Goal: Transaction & Acquisition: Purchase product/service

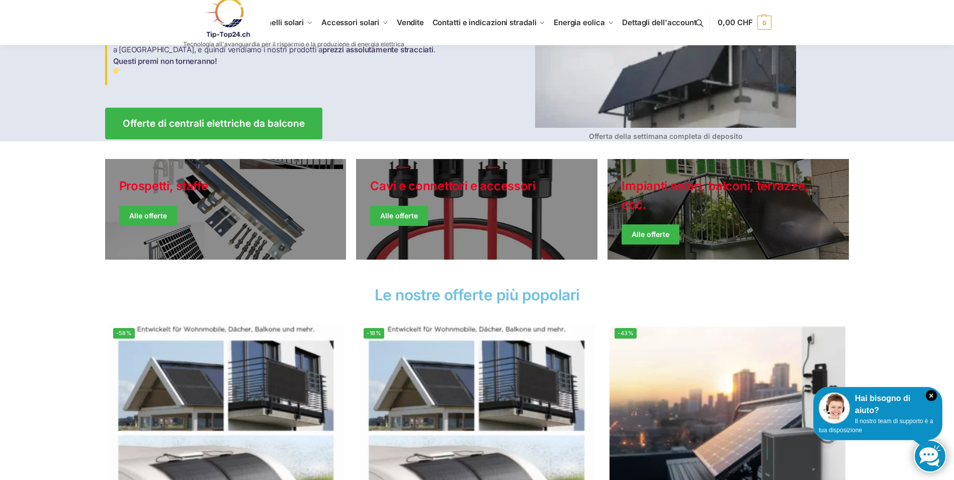
scroll to position [151, 0]
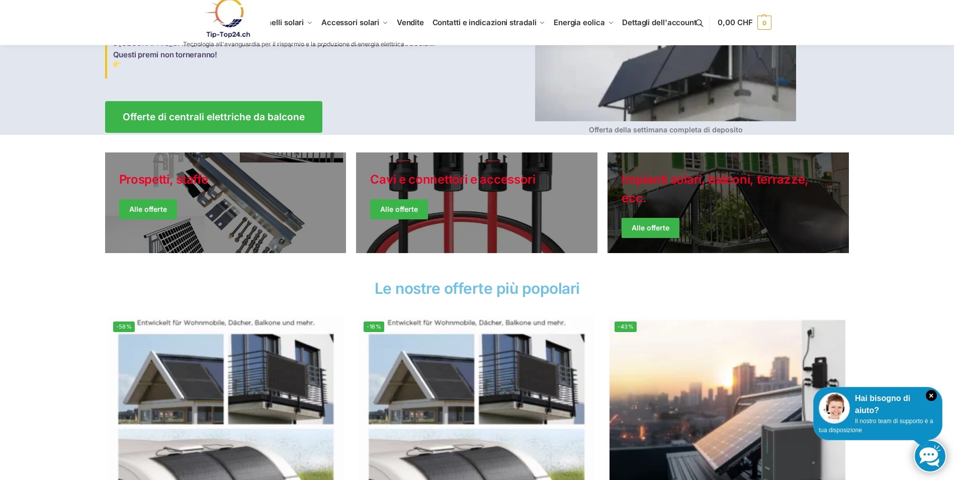
click at [660, 208] on link "Giacche invernali" at bounding box center [728, 202] width 241 height 101
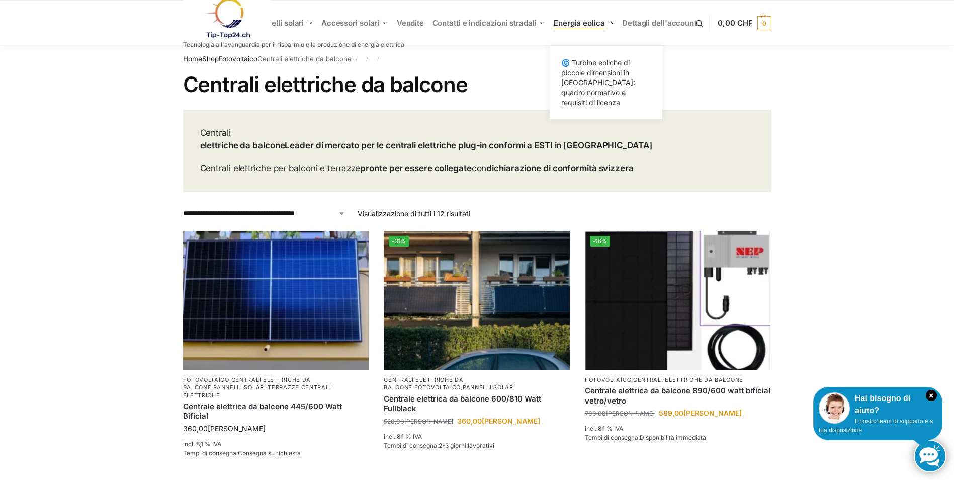
click at [578, 24] on span "Energia eolica" at bounding box center [579, 23] width 51 height 10
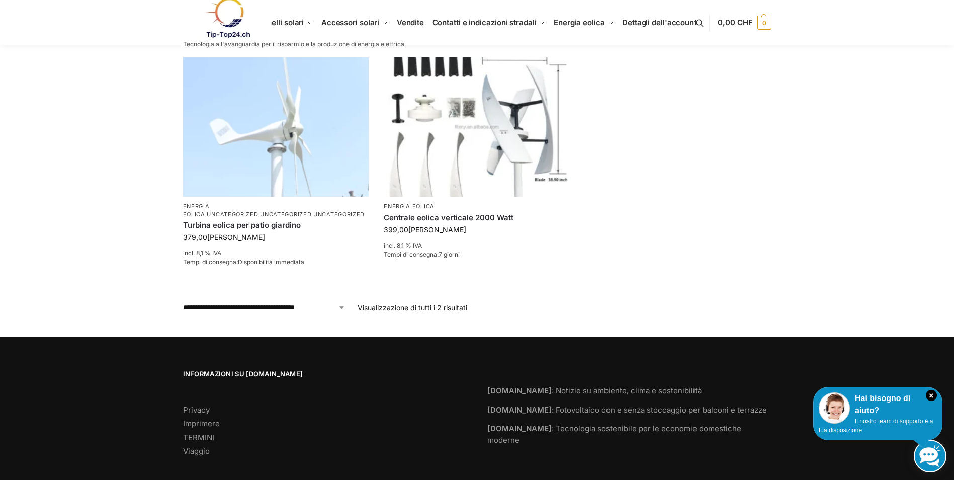
scroll to position [397, 0]
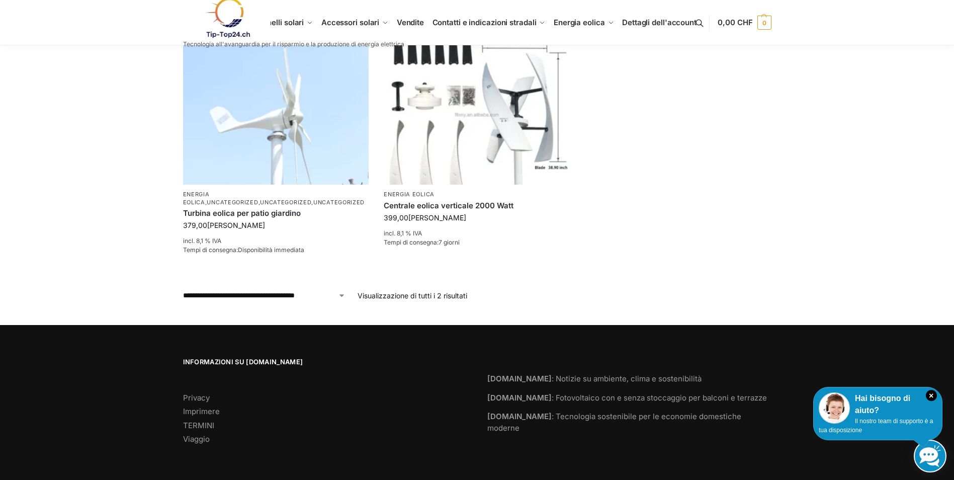
click at [646, 145] on ul "Energia eolica , Uncategorized , Uncategorized , Uncategorized Turbina eolica p…" at bounding box center [478, 163] width 604 height 237
click at [311, 295] on select "**********" at bounding box center [264, 295] width 162 height 11
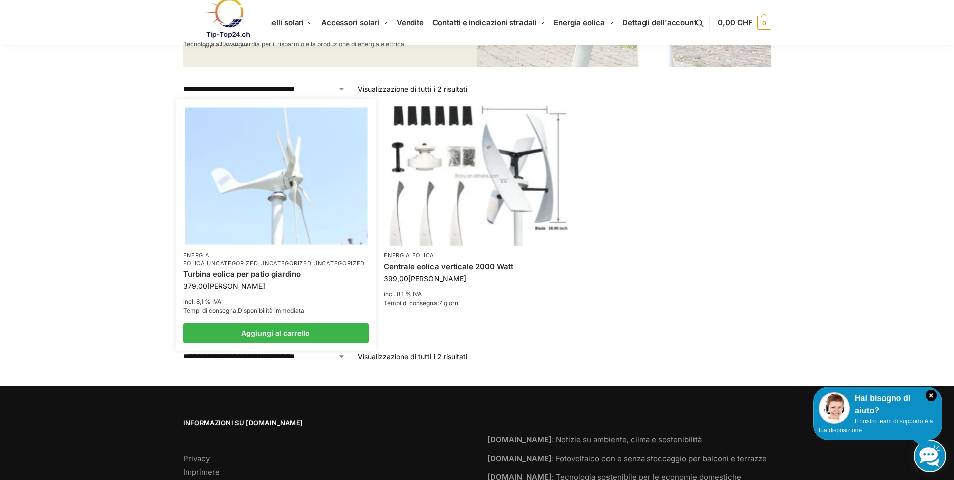
scroll to position [352, 0]
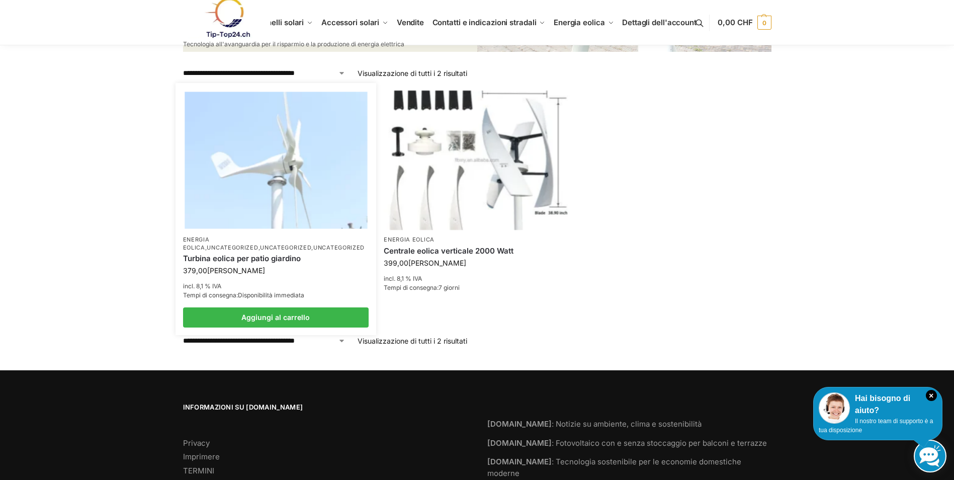
click at [286, 161] on img at bounding box center [276, 160] width 183 height 137
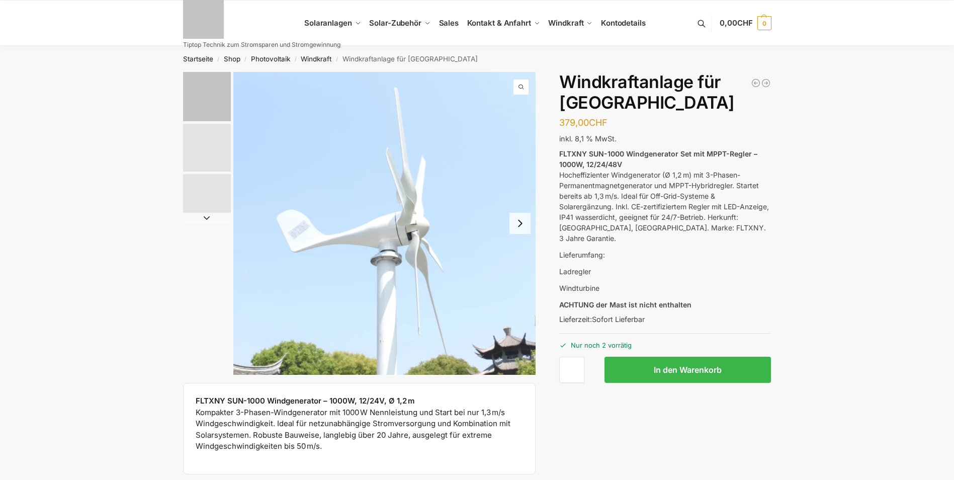
click at [518, 218] on button "Next slide" at bounding box center [519, 223] width 21 height 21
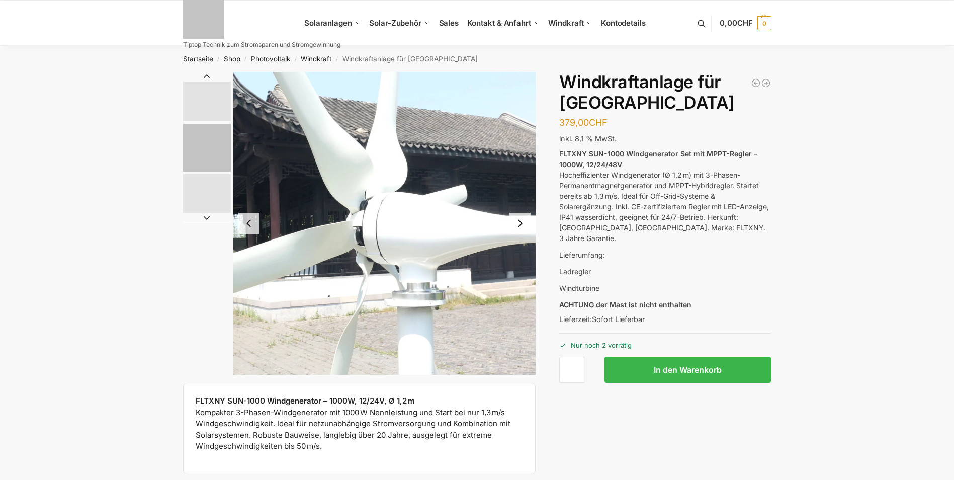
click at [518, 218] on button "Next slide" at bounding box center [519, 223] width 21 height 21
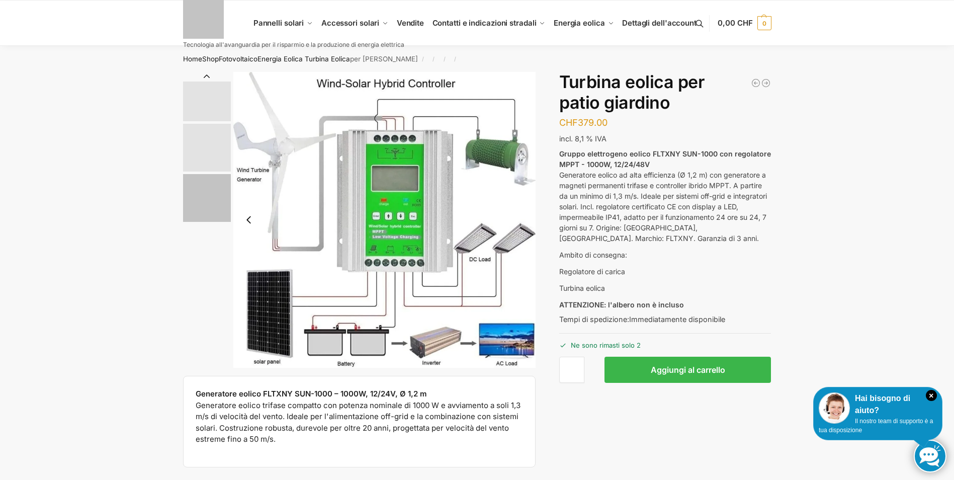
click at [518, 218] on img "3 / 3" at bounding box center [384, 220] width 303 height 296
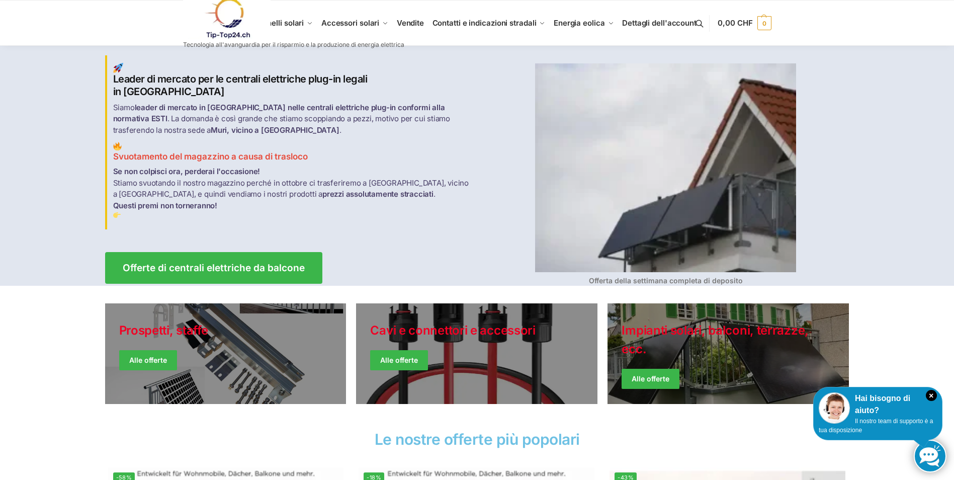
click at [299, 22] on link at bounding box center [293, 18] width 221 height 41
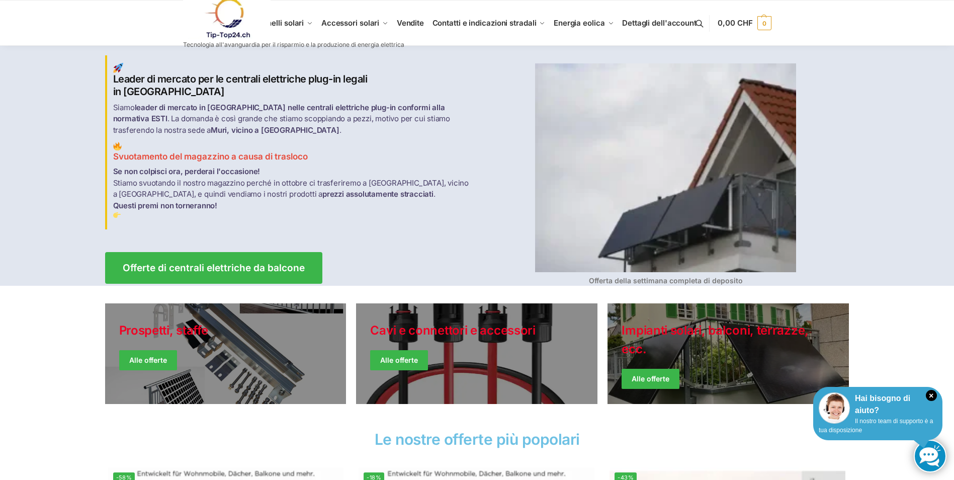
click at [900, 399] on div "Hai bisogno di aiuto?" at bounding box center [878, 404] width 118 height 24
